Goal: Information Seeking & Learning: Learn about a topic

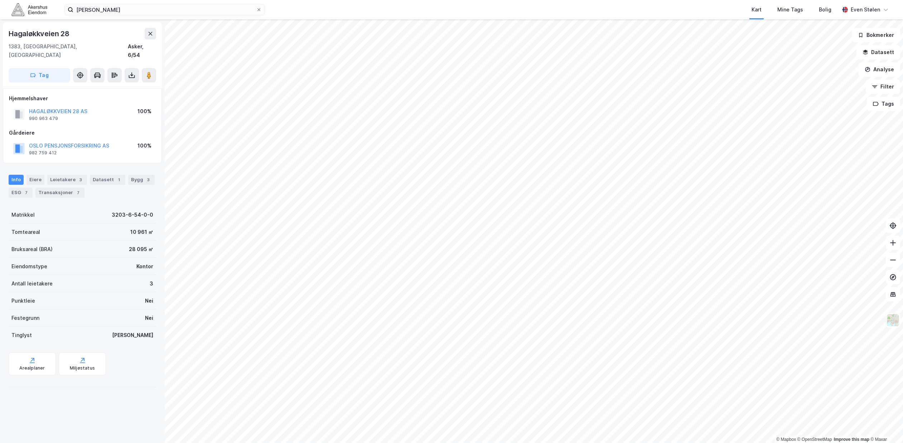
click at [23, 8] on img at bounding box center [29, 9] width 36 height 13
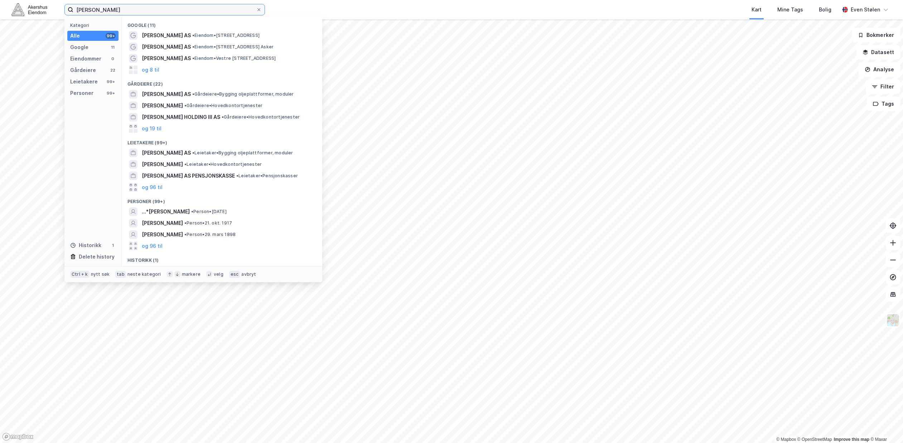
click at [121, 10] on input "[PERSON_NAME]" at bounding box center [164, 9] width 183 height 11
paste input "0915 [GEOGRAPHIC_DATA]"
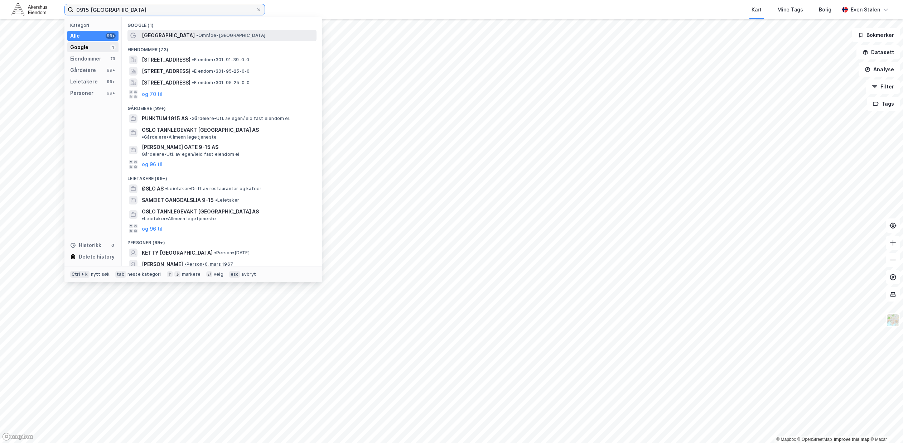
type input "0915 [GEOGRAPHIC_DATA]"
click at [91, 46] on div "Google 1" at bounding box center [92, 47] width 51 height 10
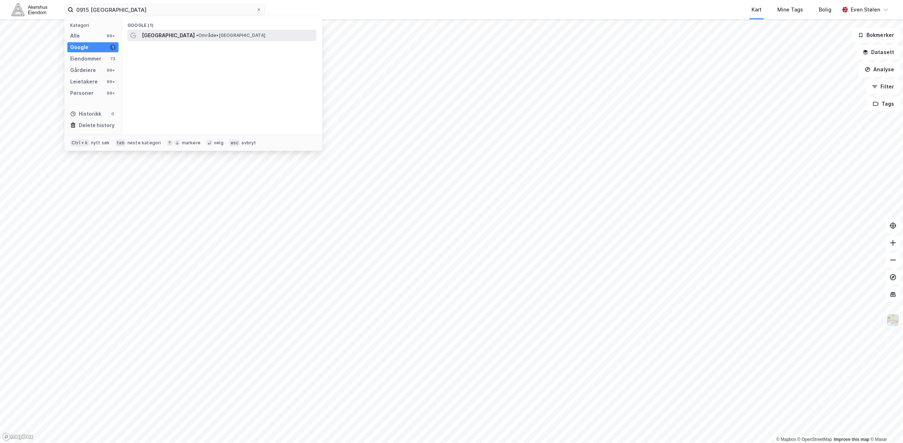
click at [196, 36] on span "• Område • [GEOGRAPHIC_DATA]" at bounding box center [230, 36] width 69 height 6
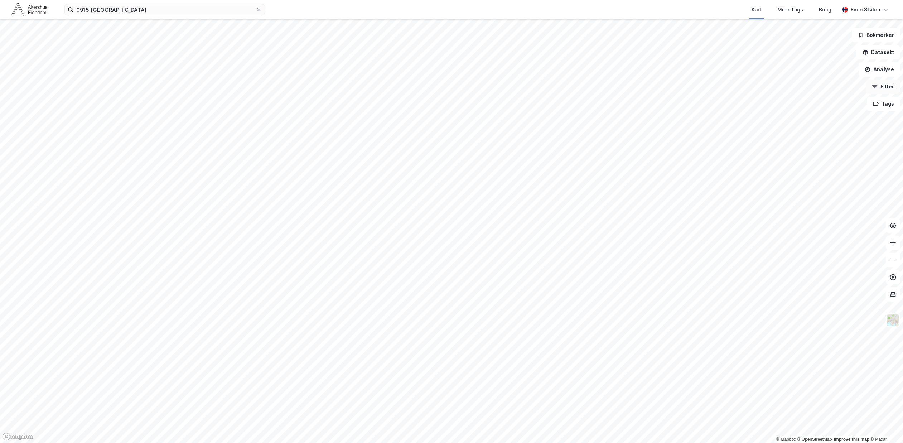
click at [883, 90] on button "Filter" at bounding box center [883, 86] width 34 height 14
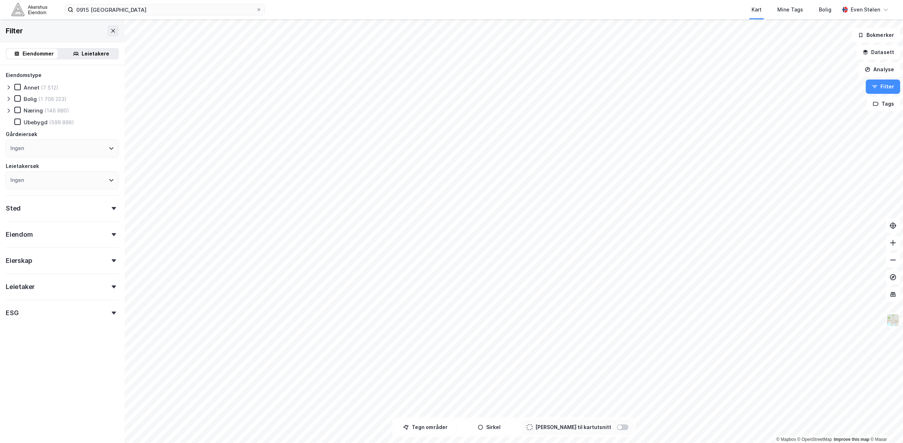
click at [78, 238] on div "Eiendom" at bounding box center [62, 231] width 113 height 20
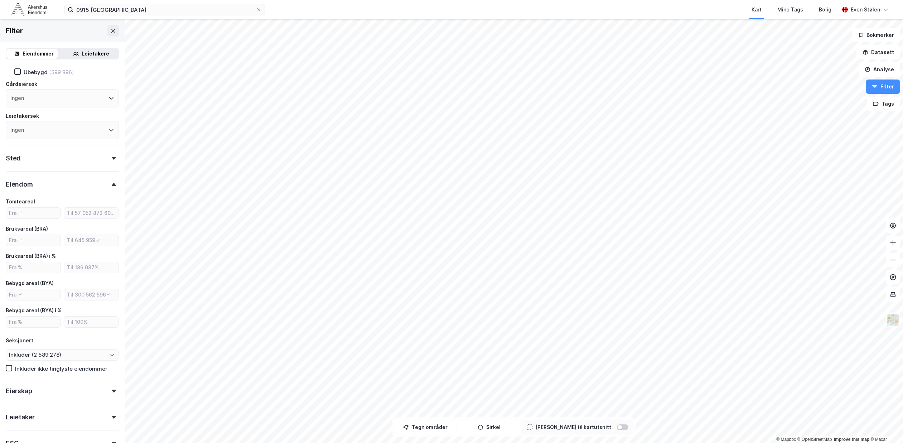
scroll to position [45, 0]
click at [87, 193] on div "Eiendom" at bounding box center [62, 187] width 113 height 20
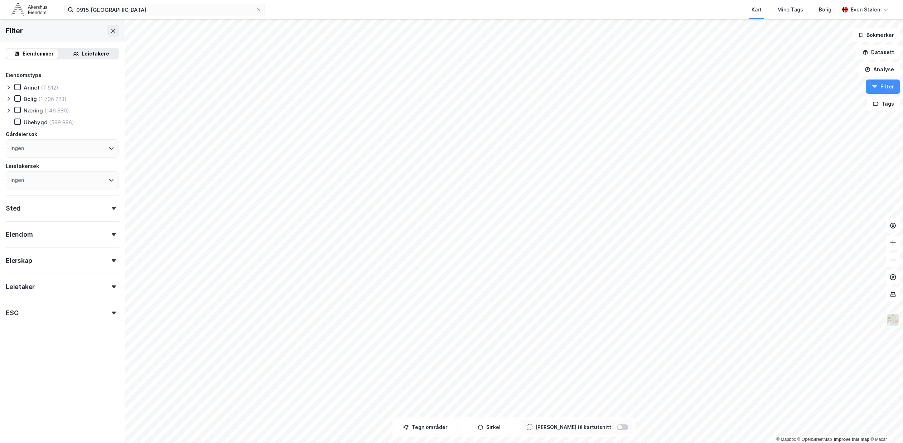
click at [82, 204] on div "Sted" at bounding box center [62, 205] width 113 height 20
click at [64, 275] on div "Ingen" at bounding box center [62, 273] width 113 height 18
type input "0915"
click at [28, 327] on div "0915" at bounding box center [66, 326] width 81 height 9
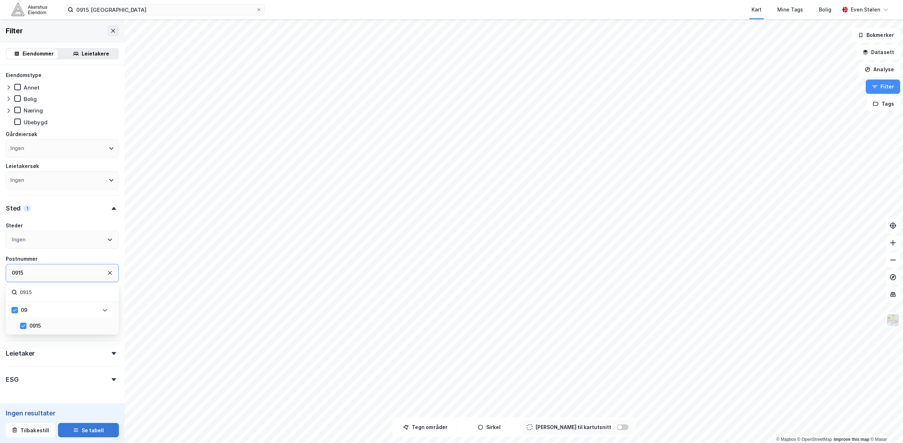
click at [83, 429] on button "Se tabell" at bounding box center [88, 430] width 61 height 14
